Goal: Information Seeking & Learning: Learn about a topic

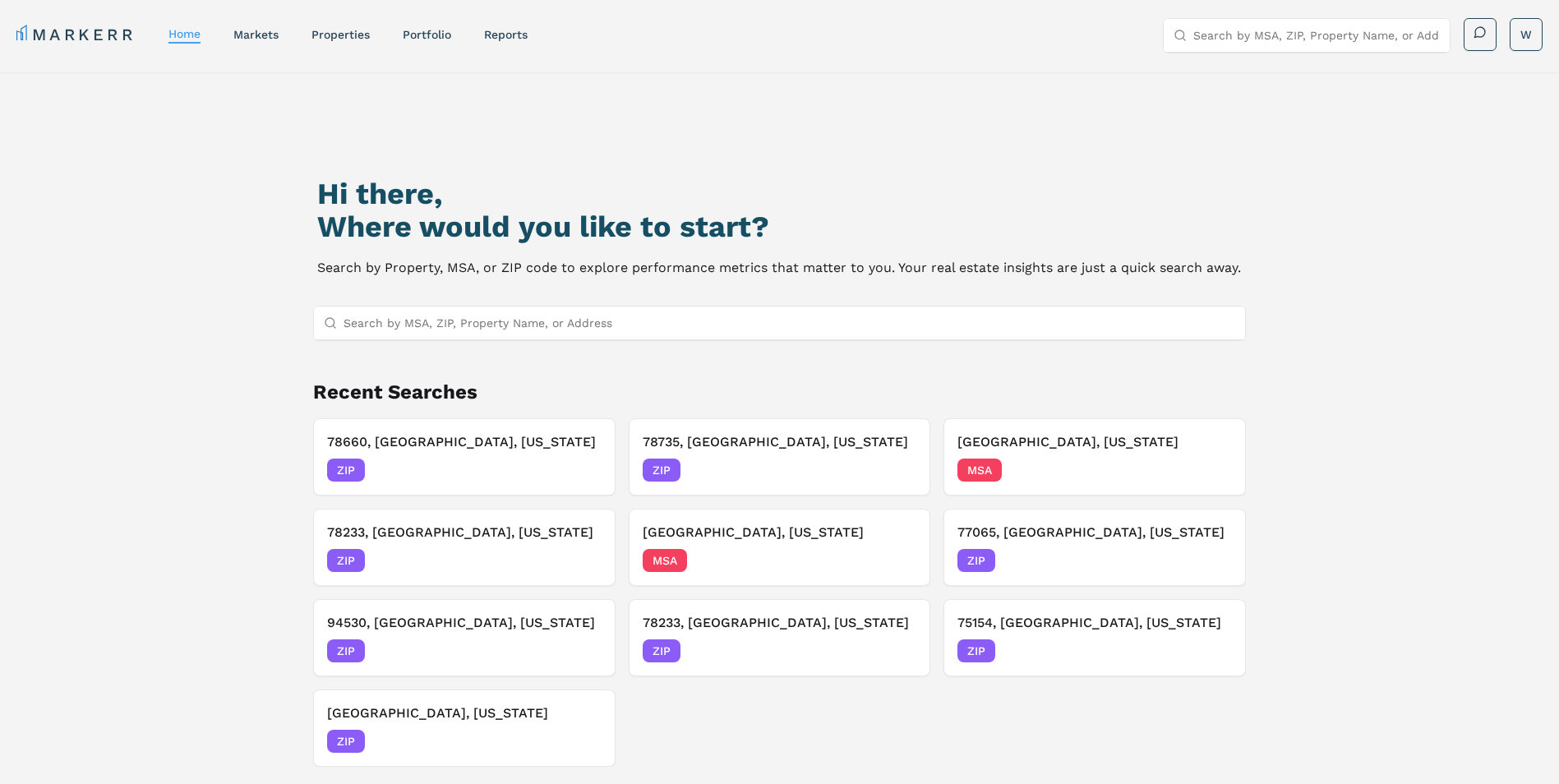
click at [506, 329] on input "Search by MSA, ZIP, Property Name, or Address" at bounding box center [790, 322] width 893 height 32
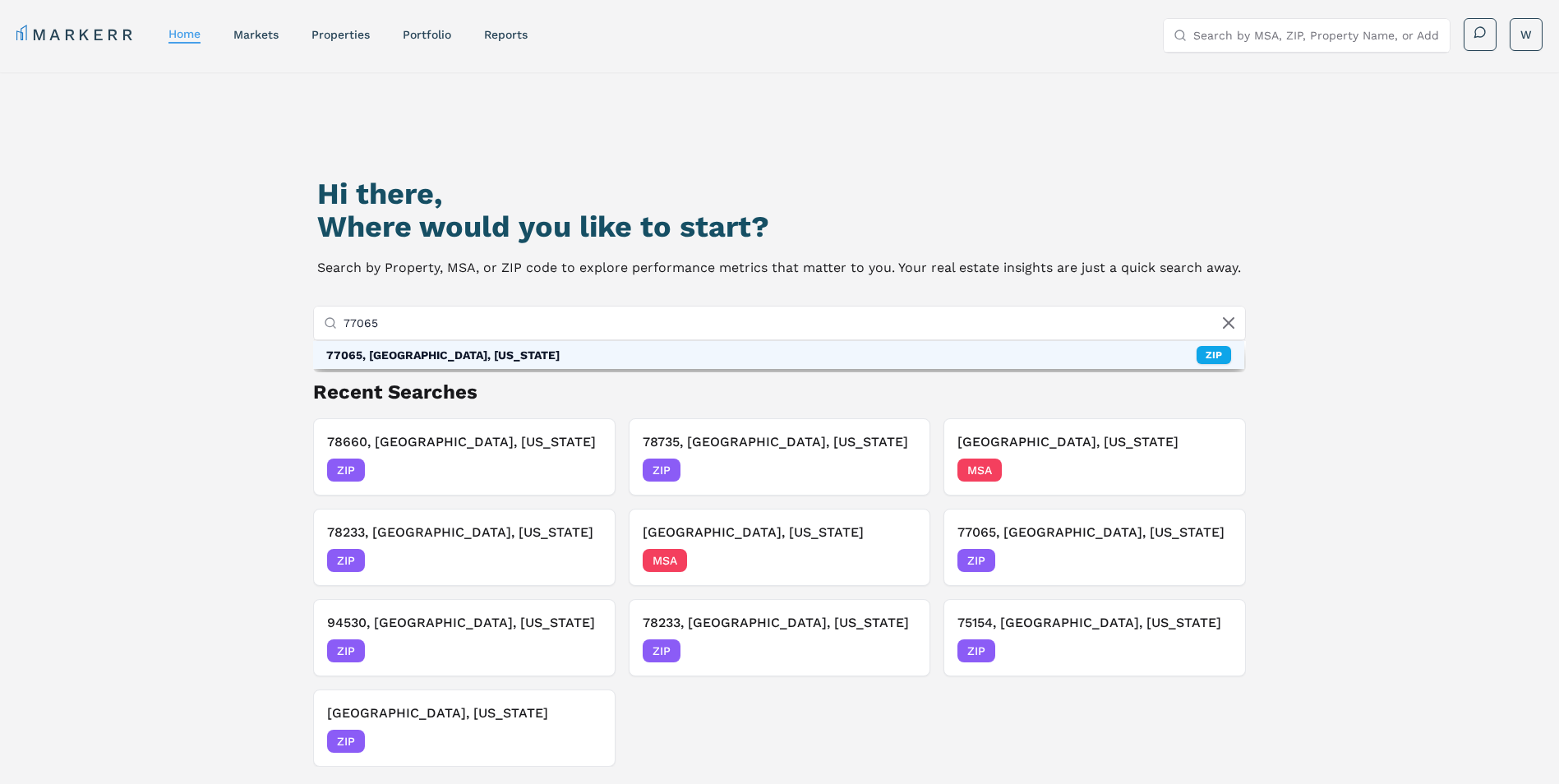
type input "77065"
click at [529, 360] on div "77065, Houston, Texas ZIP" at bounding box center [779, 355] width 932 height 28
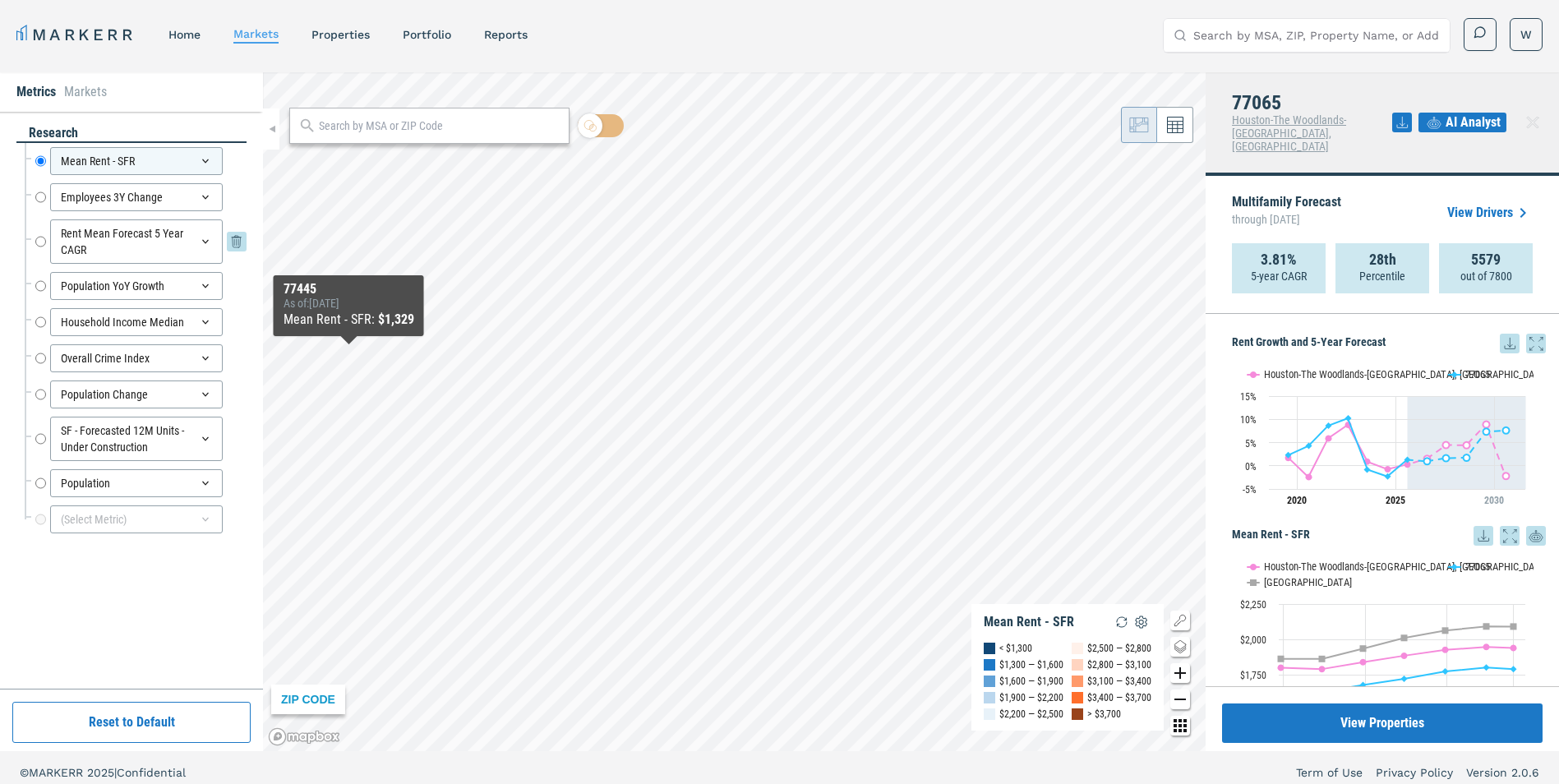
click at [44, 242] on input "Rent Mean Forecast 5 Year CAGR" at bounding box center [40, 242] width 10 height 44
radio input "false"
radio input "true"
